Goal: Information Seeking & Learning: Learn about a topic

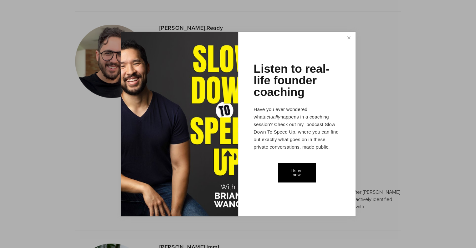
scroll to position [989, 0]
click at [347, 39] on link "Close" at bounding box center [348, 39] width 11 height 12
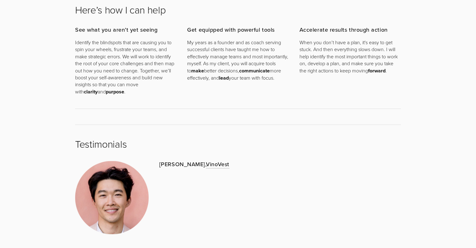
scroll to position [0, 0]
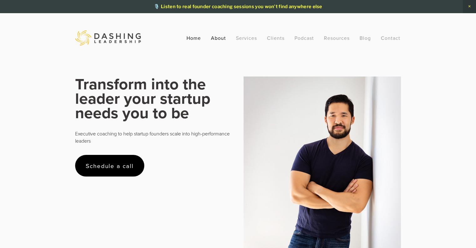
click at [222, 41] on link "About" at bounding box center [218, 37] width 15 height 11
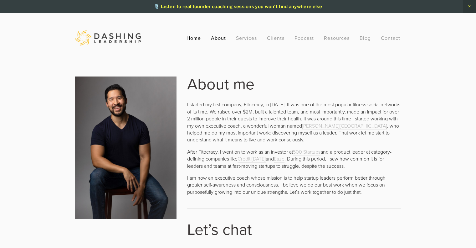
click at [190, 37] on link "Home" at bounding box center [194, 37] width 14 height 11
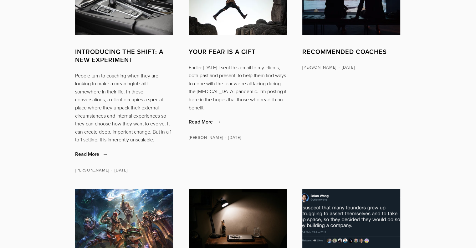
scroll to position [1028, 0]
click at [376, 56] on link "Recommended Coaches" at bounding box center [351, 52] width 98 height 8
